Goal: Entertainment & Leisure: Consume media (video, audio)

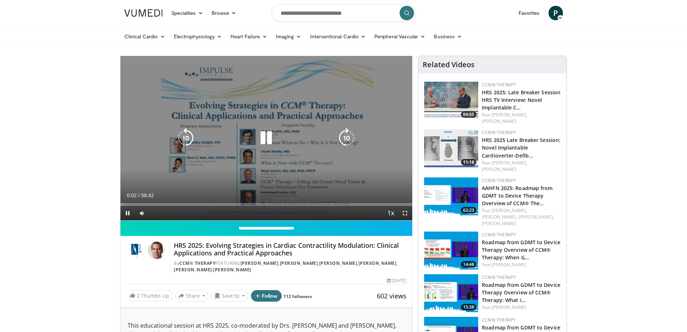
click at [263, 134] on icon "Video Player" at bounding box center [266, 138] width 20 height 20
drag, startPoint x: 406, startPoint y: 213, endPoint x: 406, endPoint y: 257, distance: 43.7
click at [406, 213] on span "Video Player" at bounding box center [405, 213] width 14 height 14
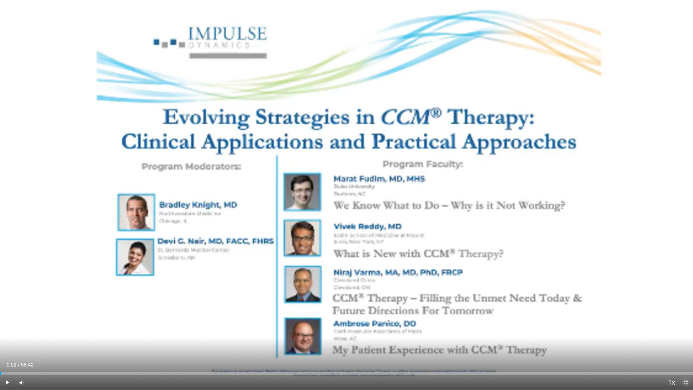
click at [685, 331] on span "Video Player" at bounding box center [685, 382] width 14 height 14
